Goal: Check status: Check status

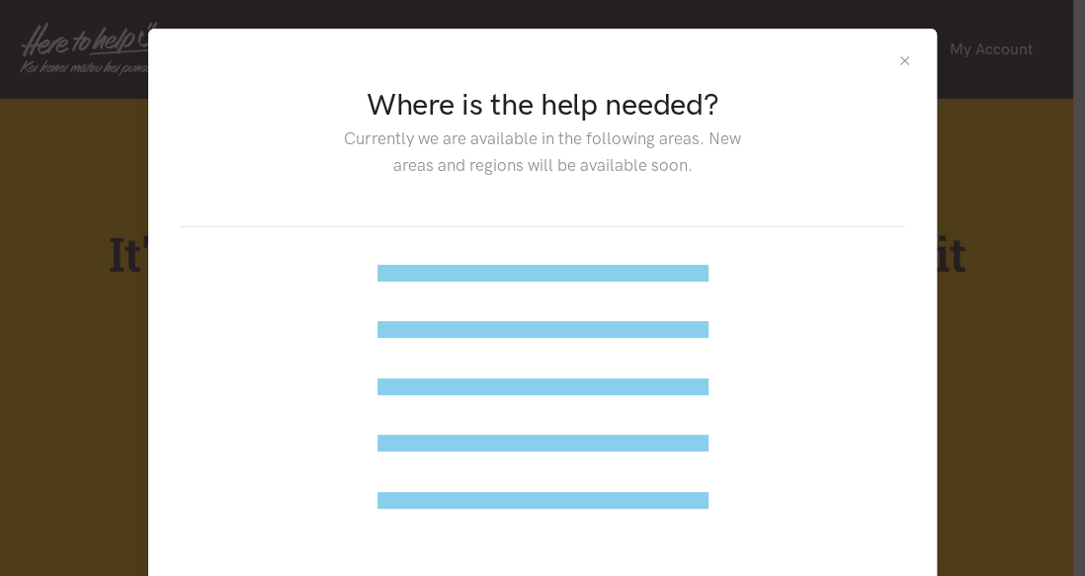
click at [903, 57] on button "Close" at bounding box center [904, 60] width 17 height 17
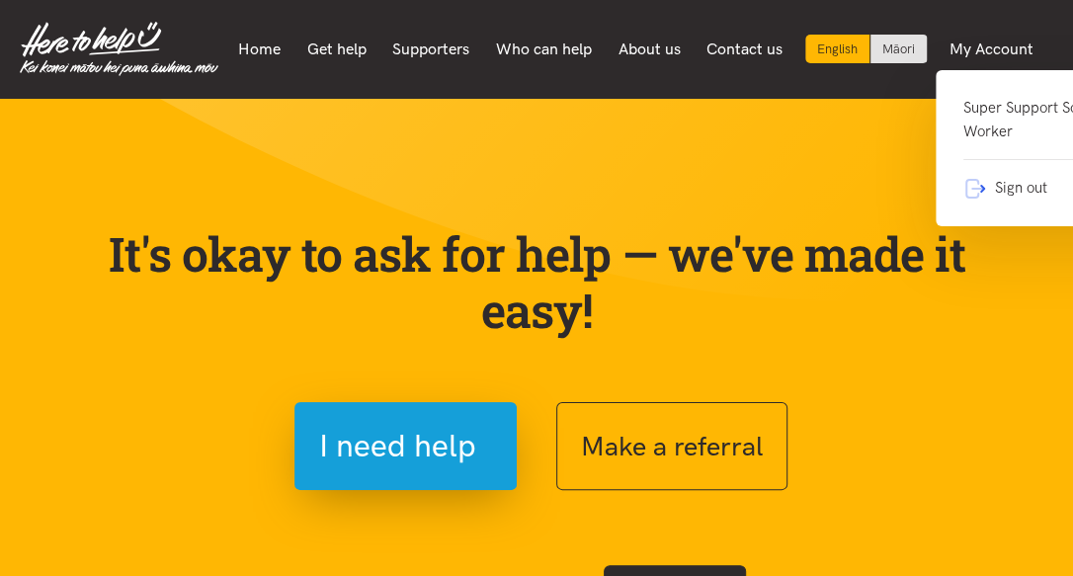
click at [980, 115] on link "Super Support Social Worker" at bounding box center [1046, 128] width 166 height 64
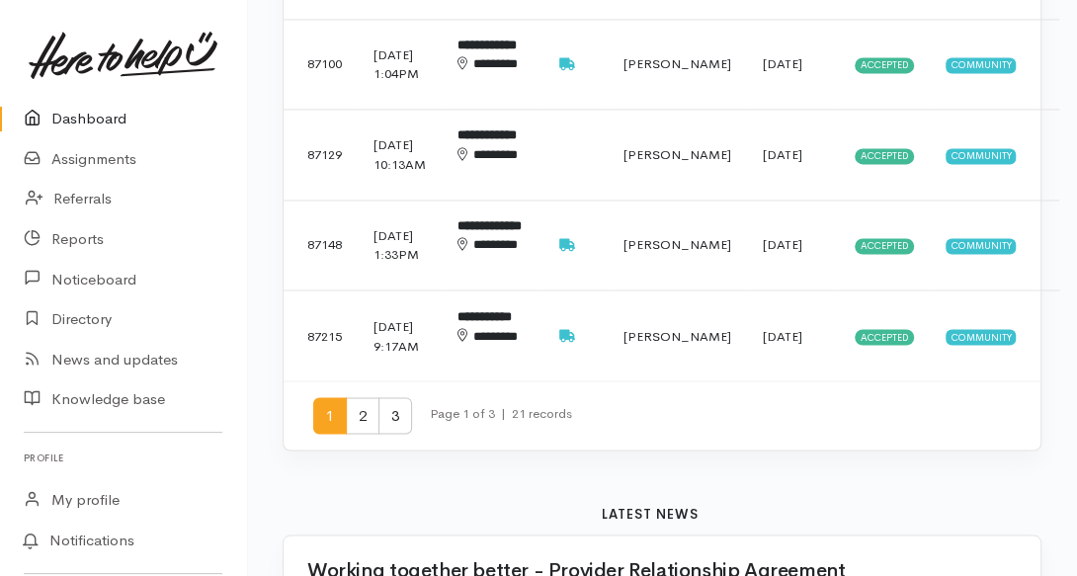
scroll to position [1581, 0]
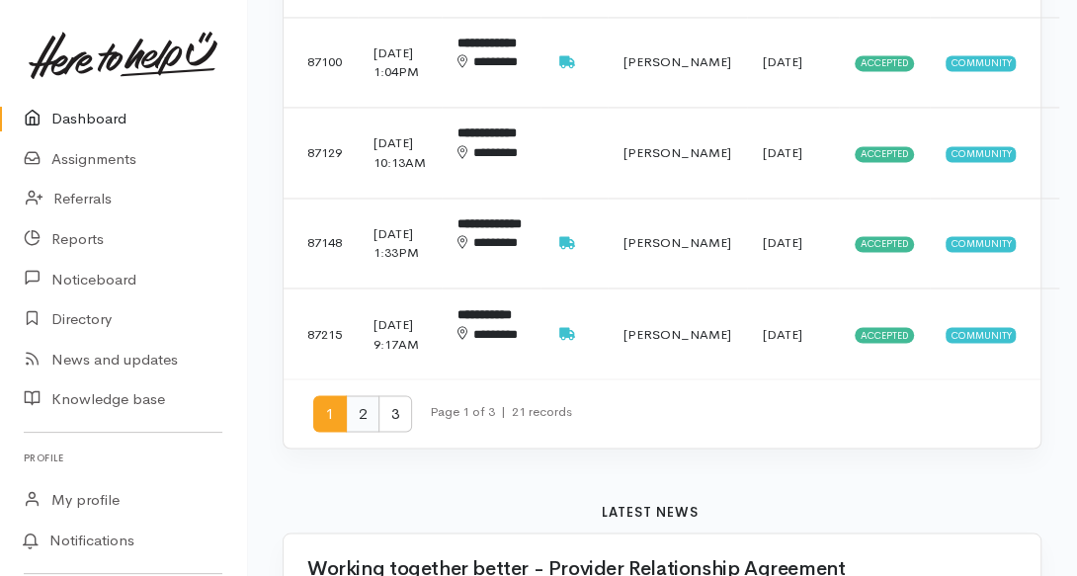
click at [366, 432] on span "2" at bounding box center [363, 413] width 34 height 37
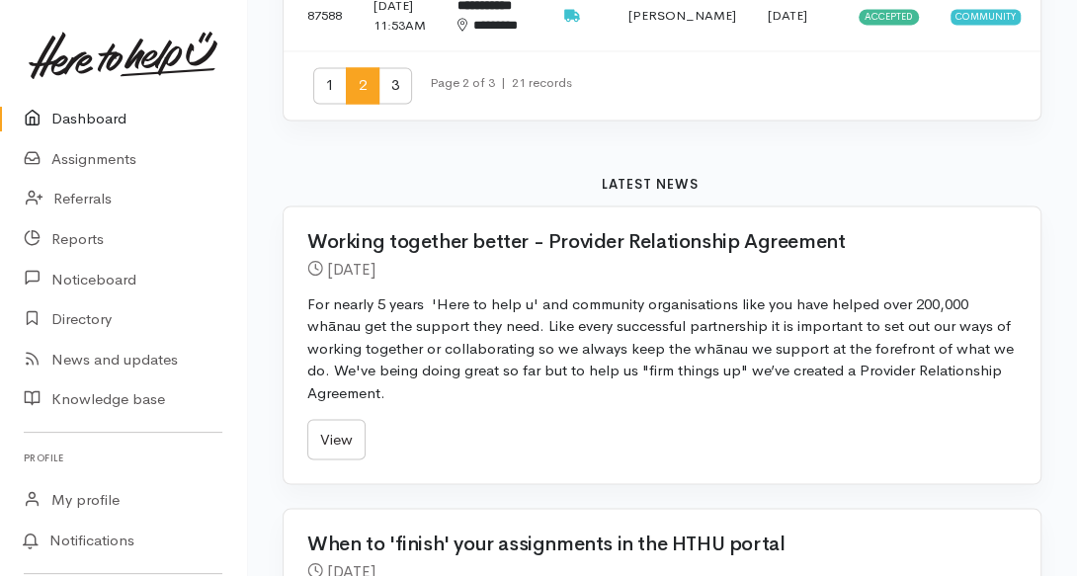
scroll to position [1739, 0]
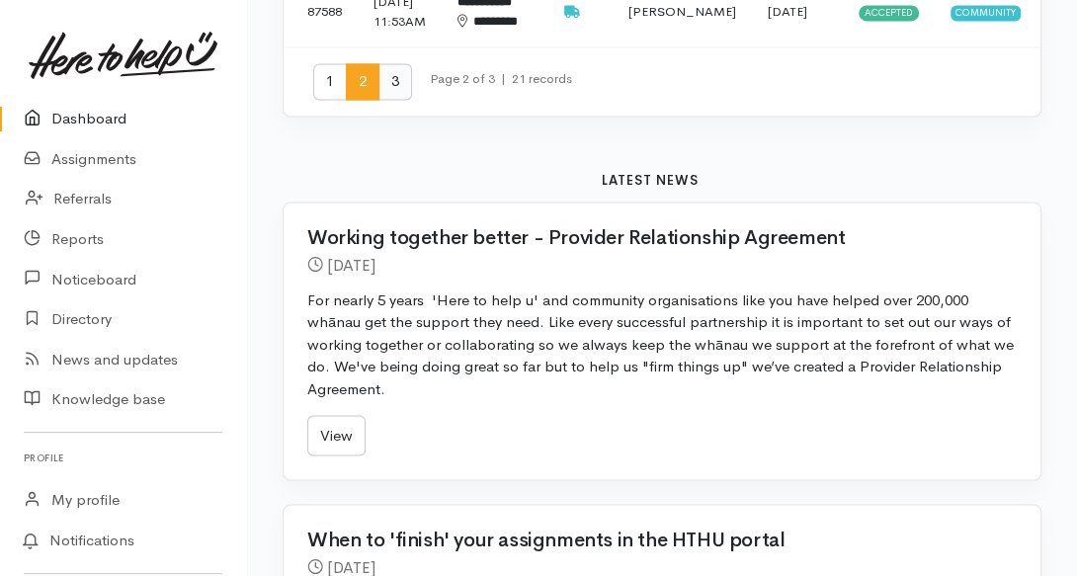
click at [392, 100] on span "3" at bounding box center [395, 81] width 34 height 37
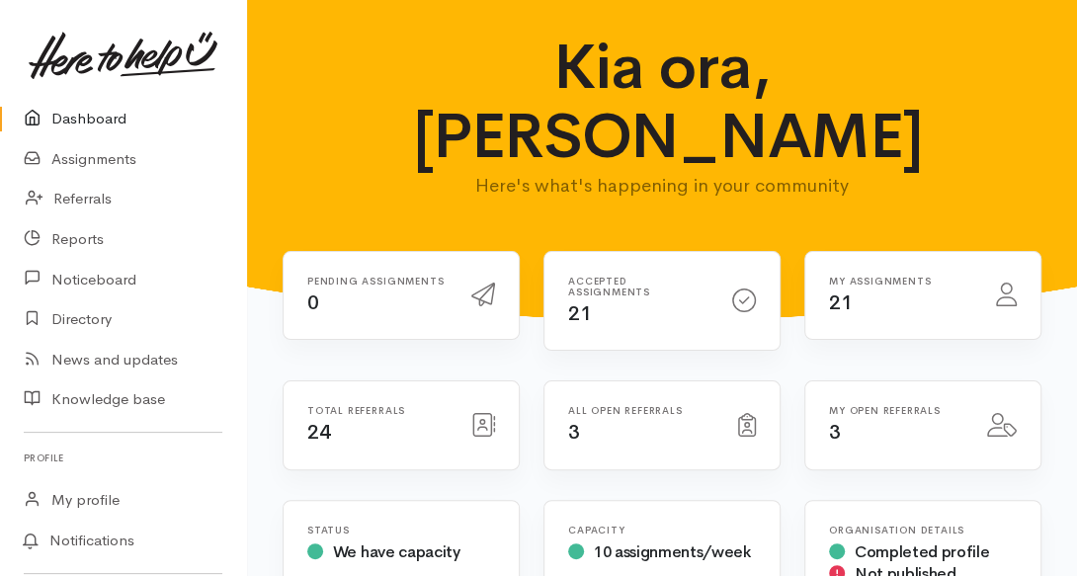
scroll to position [0, 0]
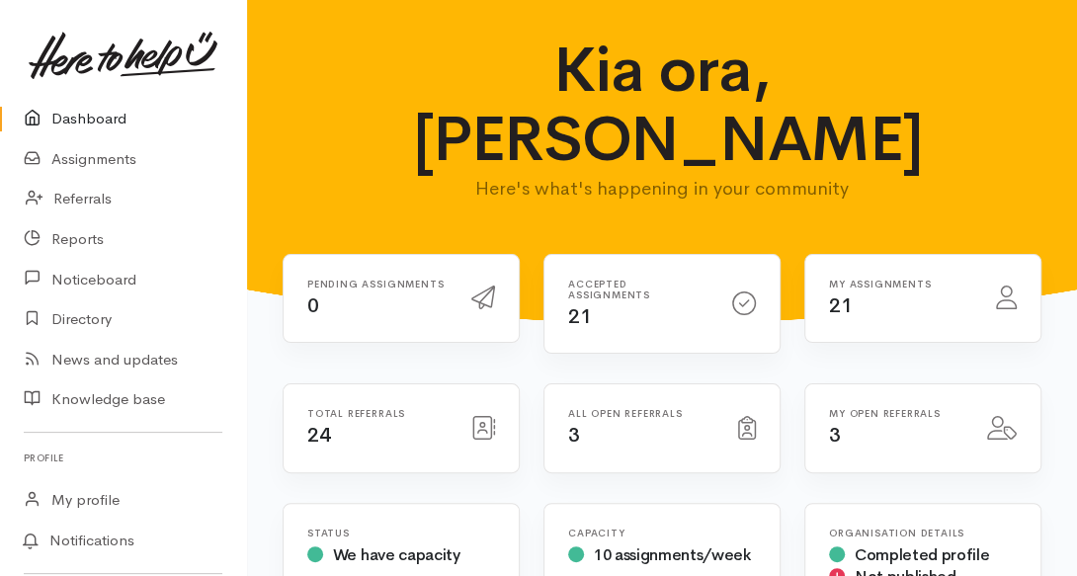
click at [100, 114] on link "Dashboard" at bounding box center [123, 119] width 246 height 41
